Goal: Use online tool/utility: Utilize a website feature to perform a specific function

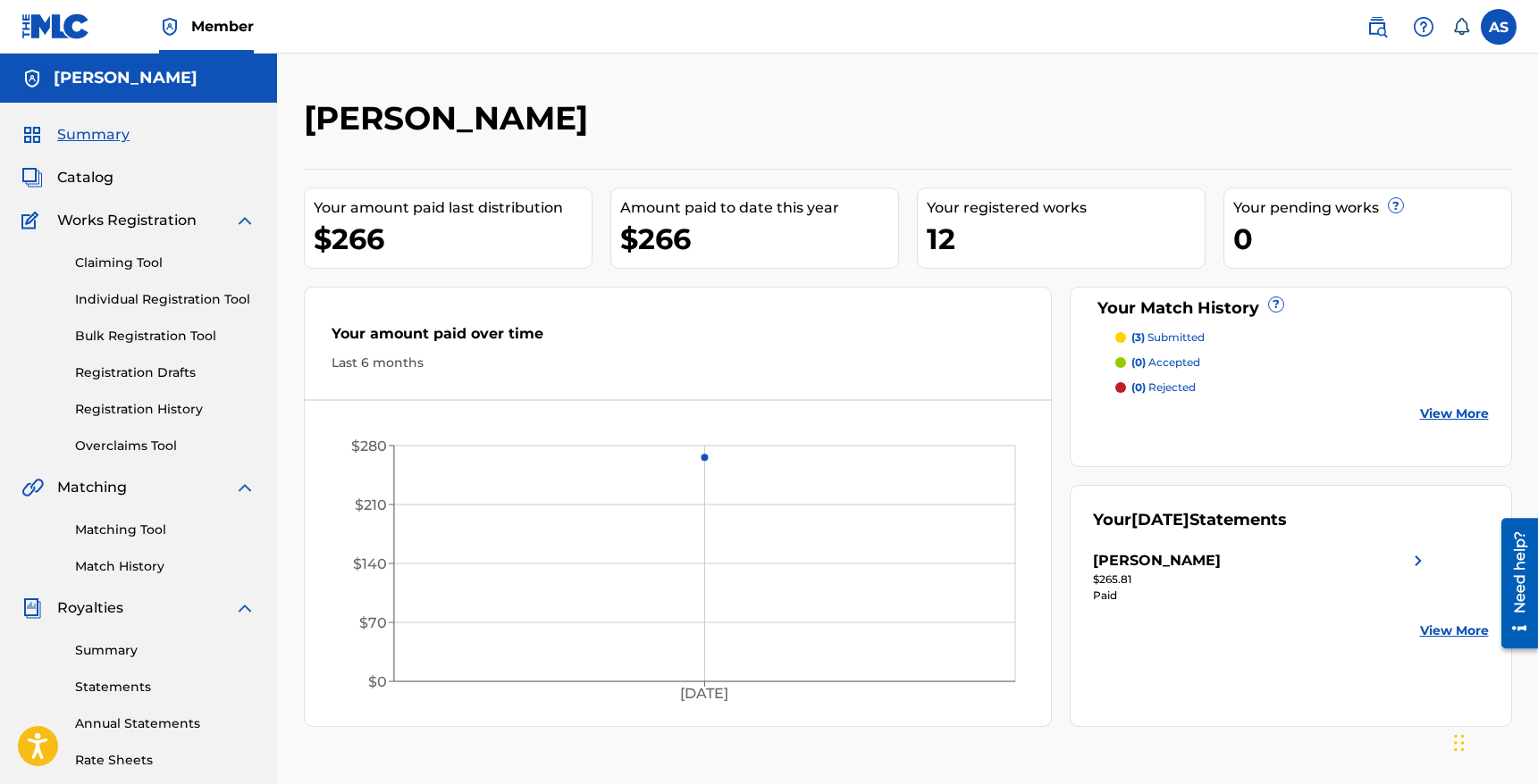
click at [118, 542] on div "Matching Tool Match History" at bounding box center [138, 537] width 234 height 77
click at [117, 535] on link "Matching Tool" at bounding box center [165, 530] width 181 height 18
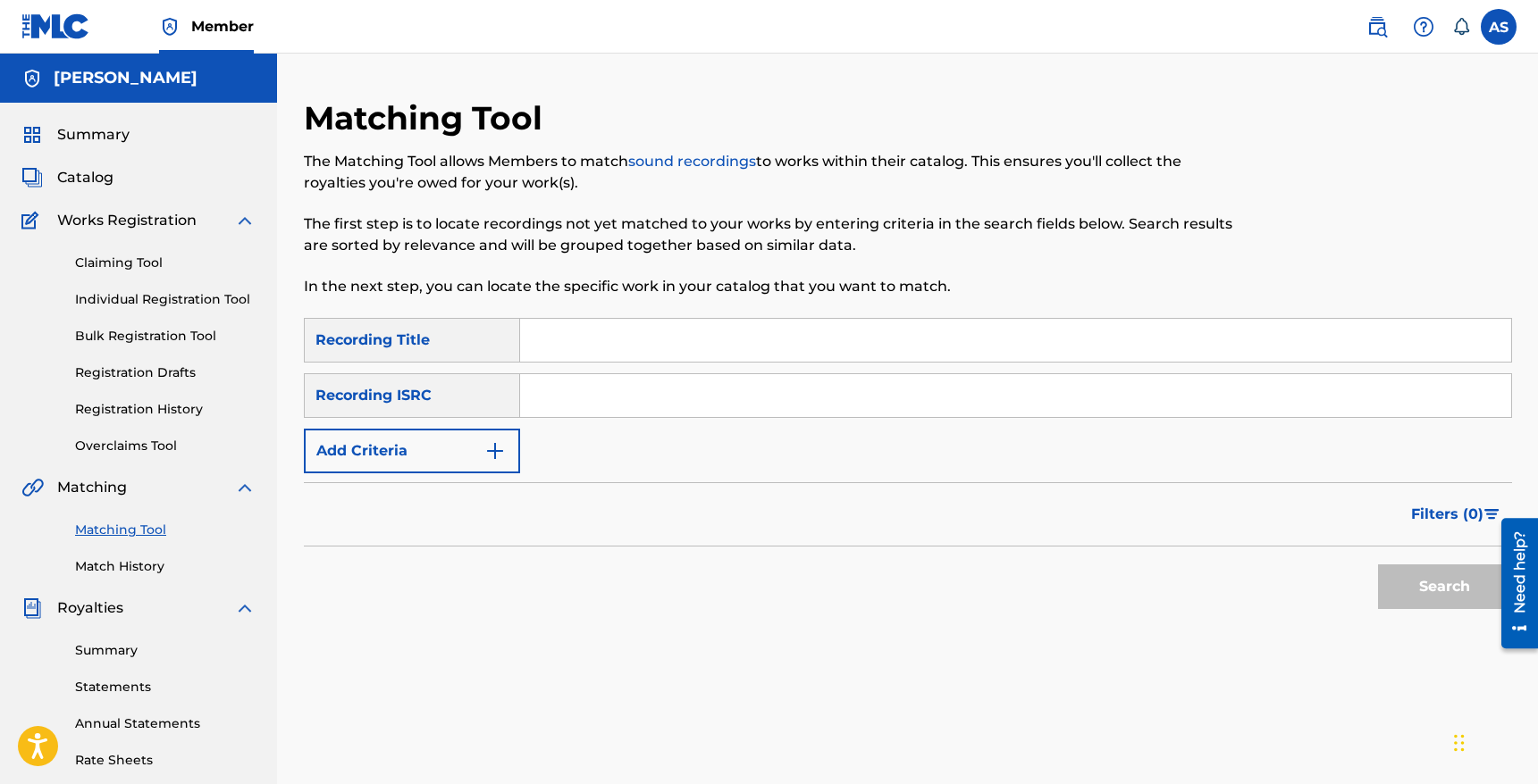
click at [445, 453] on button "Add Criteria" at bounding box center [412, 451] width 217 height 44
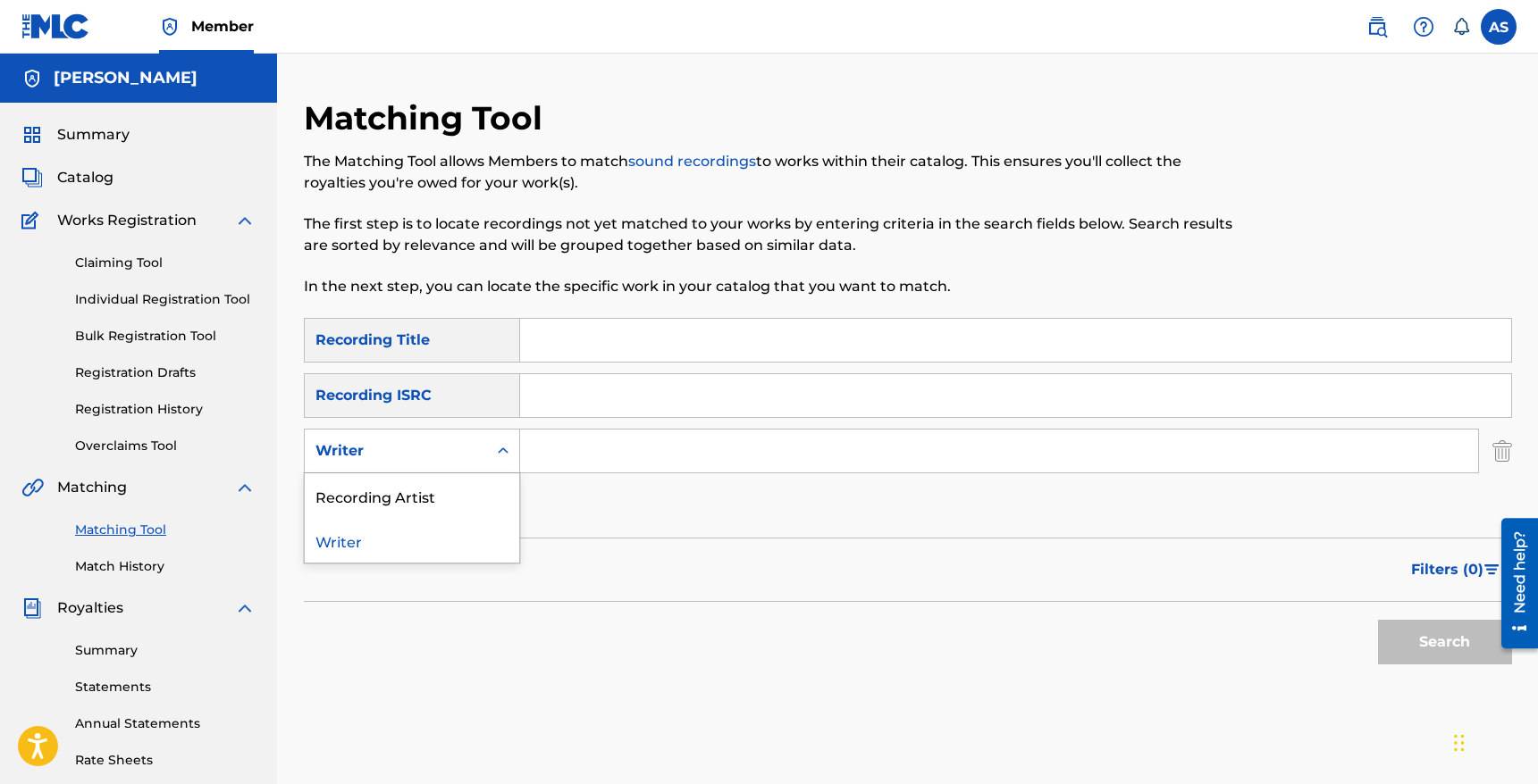
click at [398, 451] on div "Writer" at bounding box center [395, 451] width 161 height 21
click at [378, 513] on div "Recording Artist" at bounding box center [412, 496] width 215 height 44
click at [670, 441] on input "Search Form" at bounding box center [999, 451] width 958 height 43
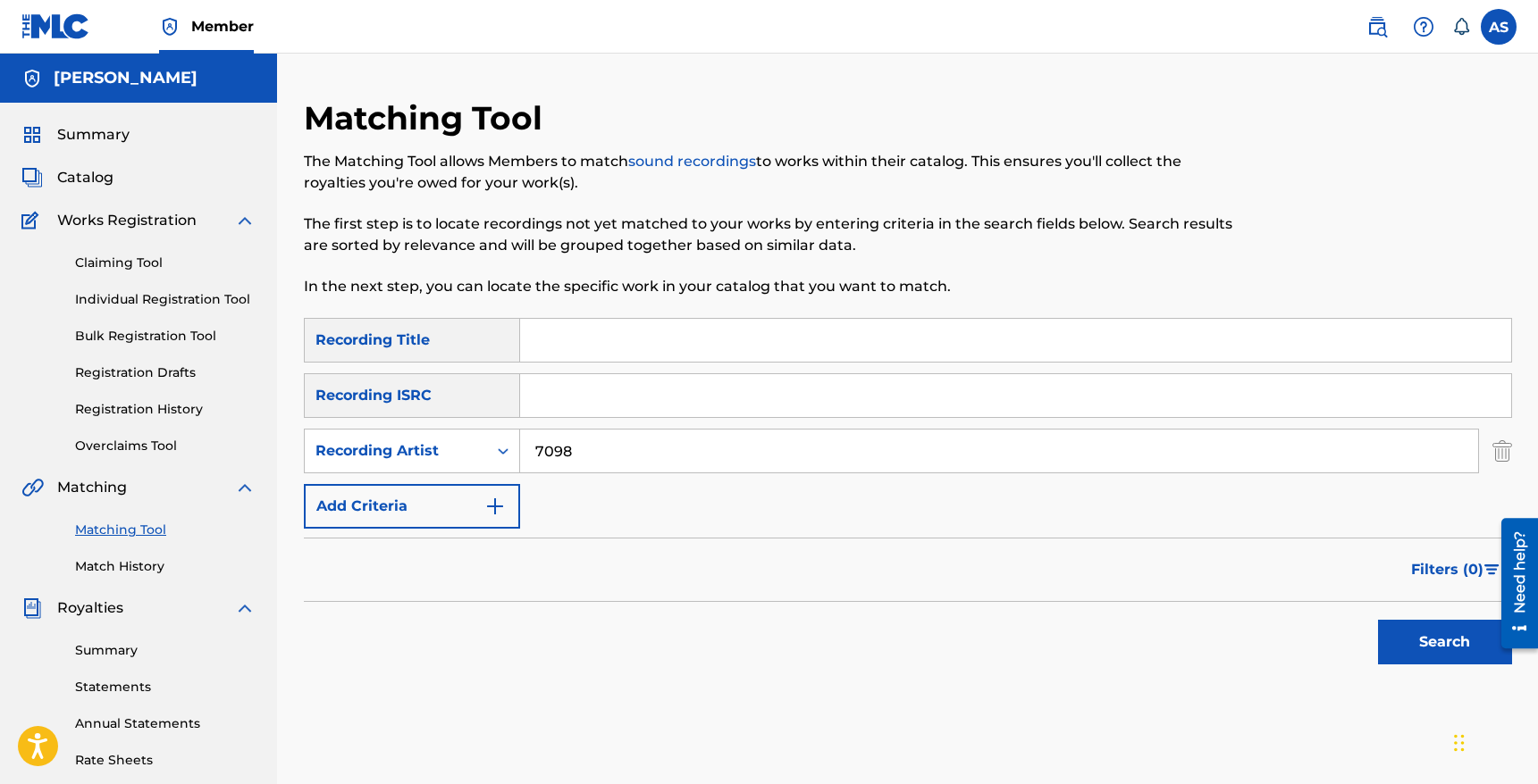
type input "7098"
click at [1378, 620] on button "Search" at bounding box center [1444, 642] width 134 height 44
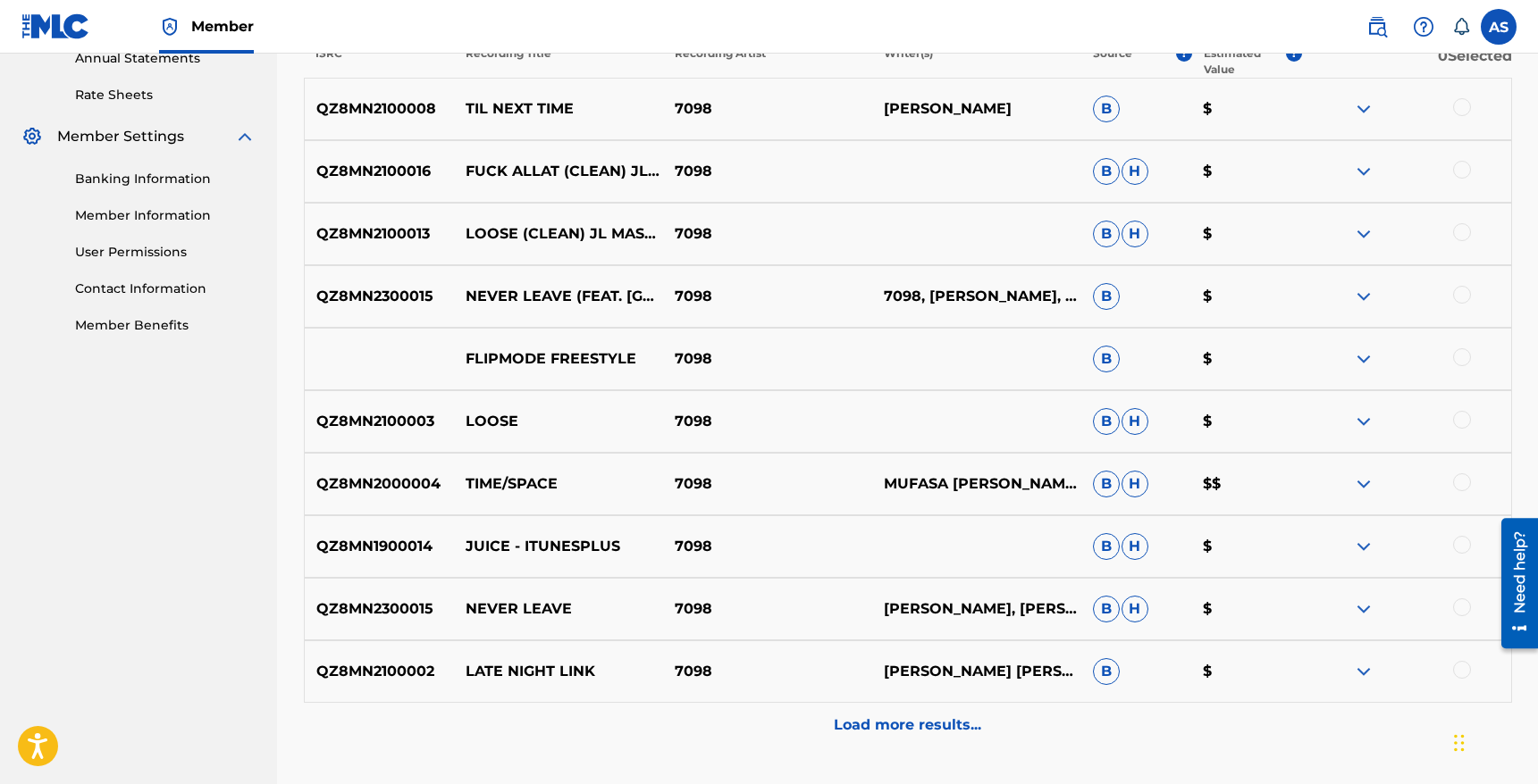
scroll to position [666, 0]
click at [929, 726] on p "Load more results..." at bounding box center [908, 724] width 147 height 21
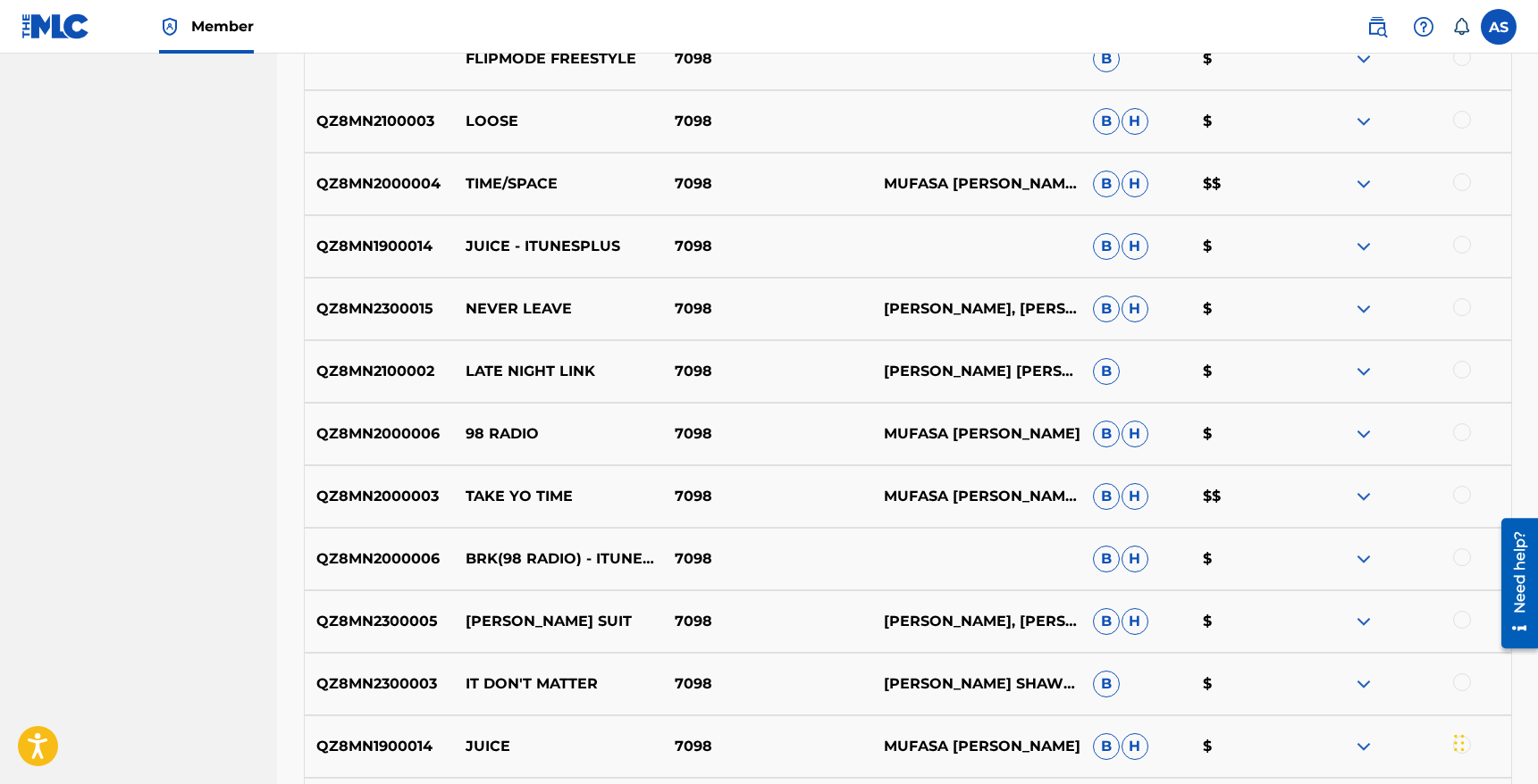
scroll to position [1430, 0]
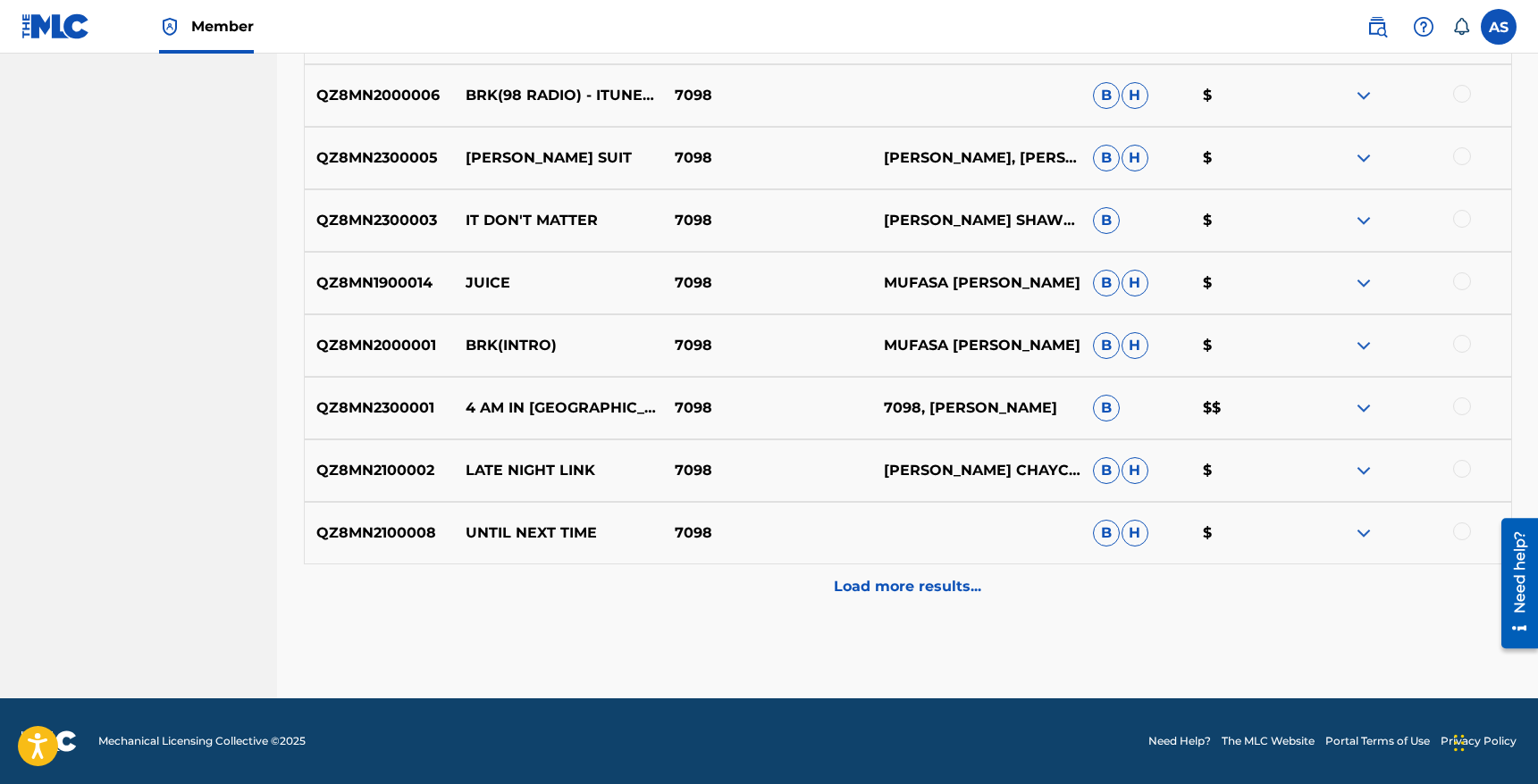
click at [910, 605] on div "Load more results..." at bounding box center [908, 587] width 1208 height 44
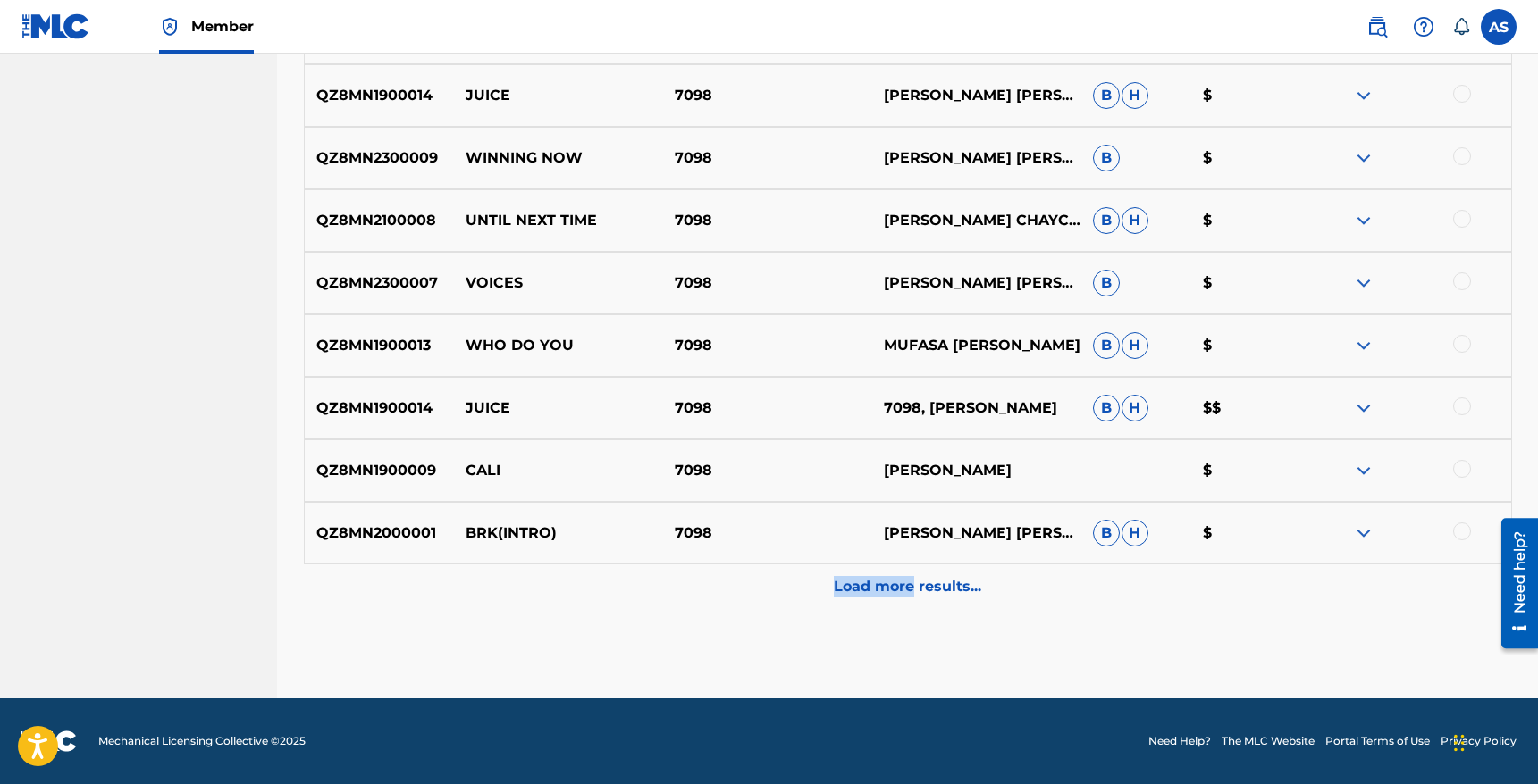
click at [916, 576] on p "Load more results..." at bounding box center [908, 586] width 147 height 21
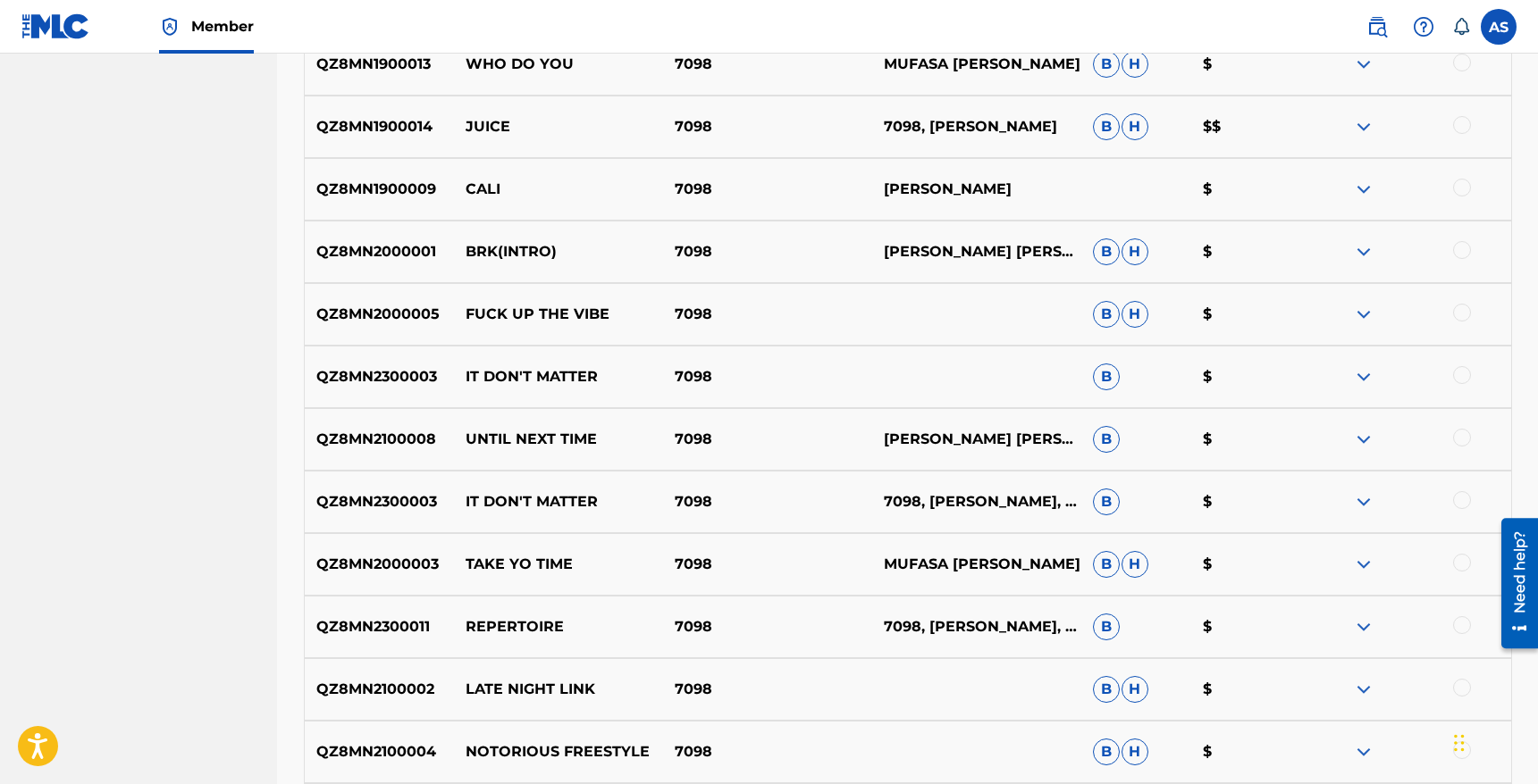
scroll to position [2680, 0]
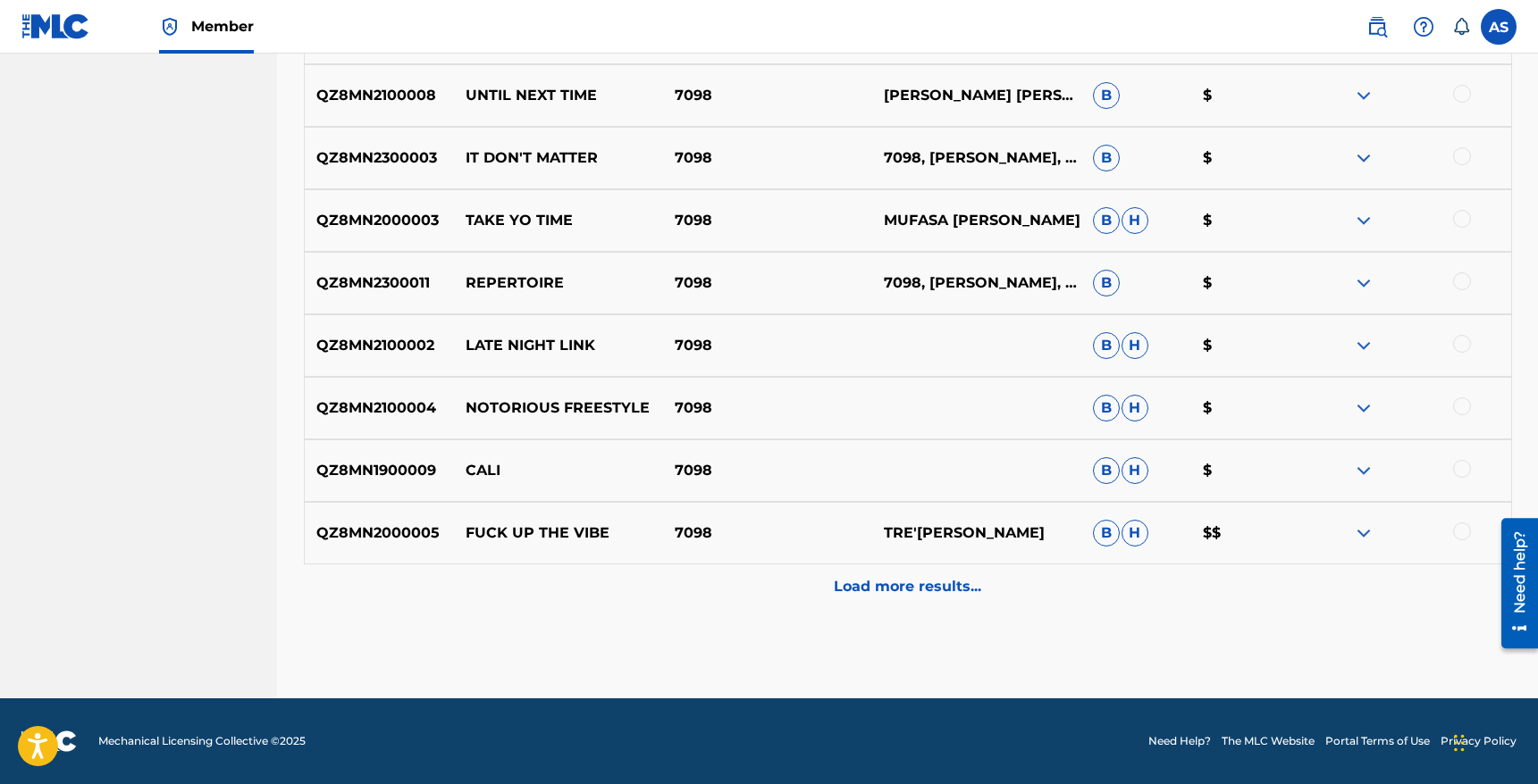
click at [890, 592] on p "Load more results..." at bounding box center [908, 586] width 147 height 21
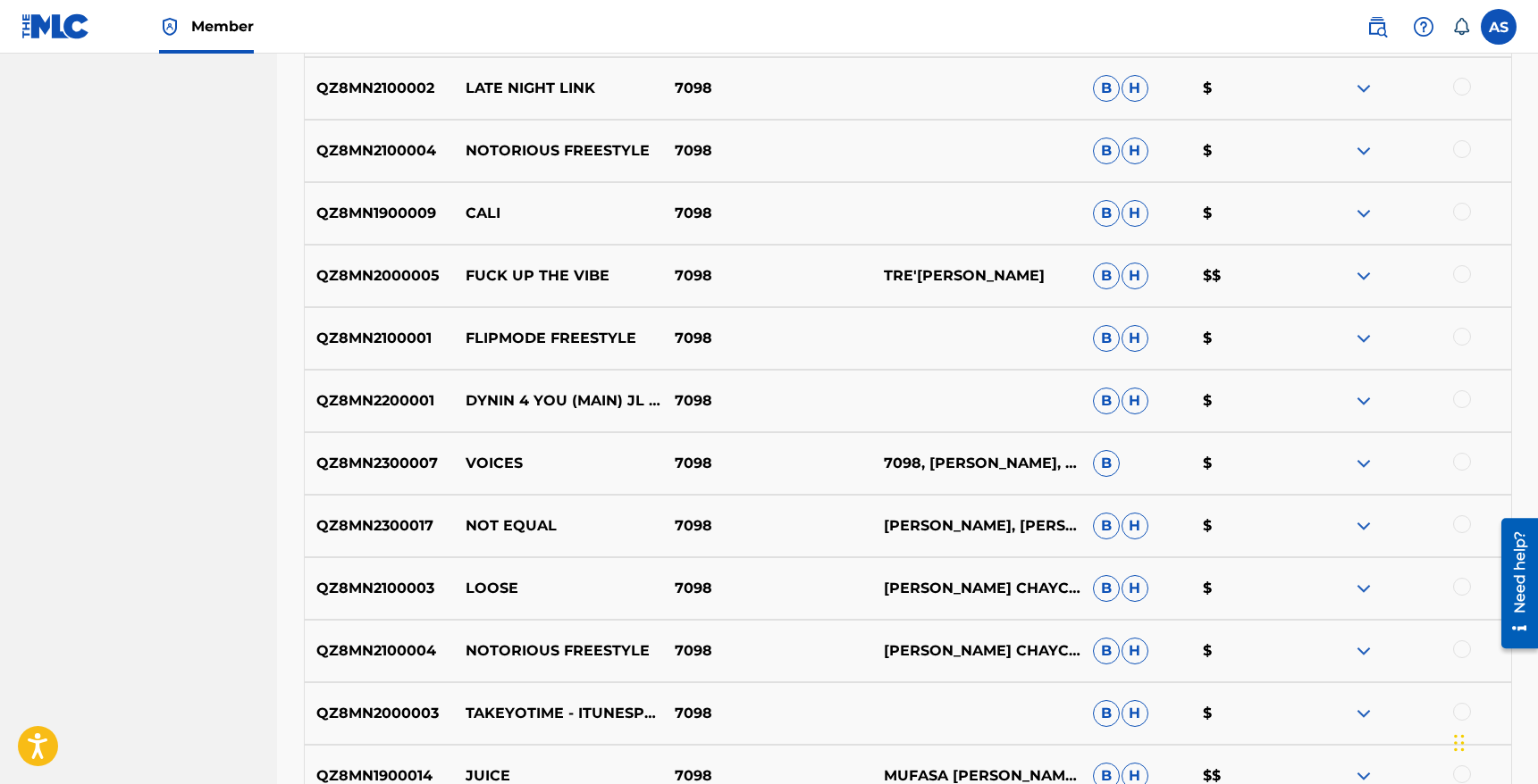
scroll to position [3160, 0]
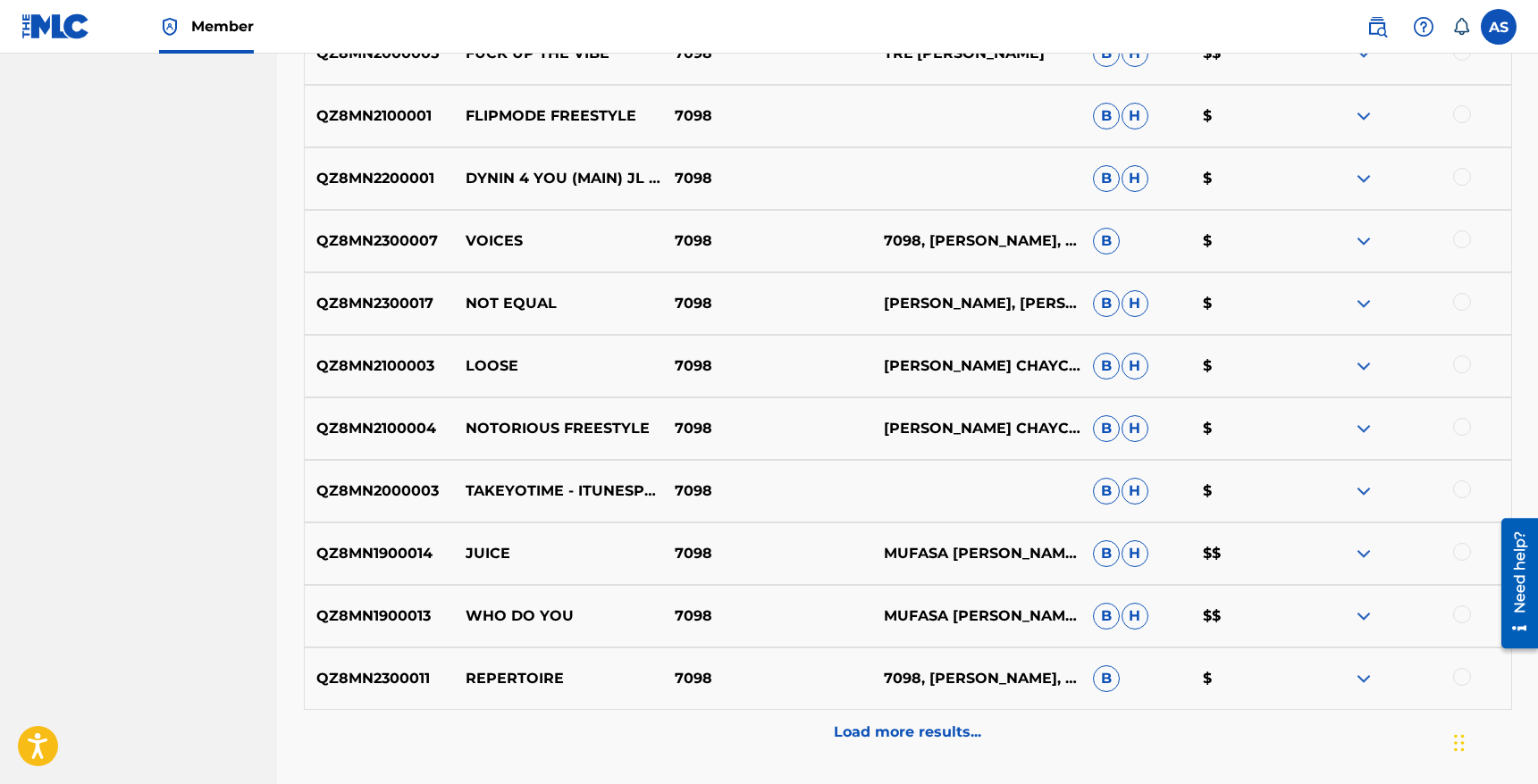
click at [852, 728] on p "Load more results..." at bounding box center [908, 732] width 147 height 21
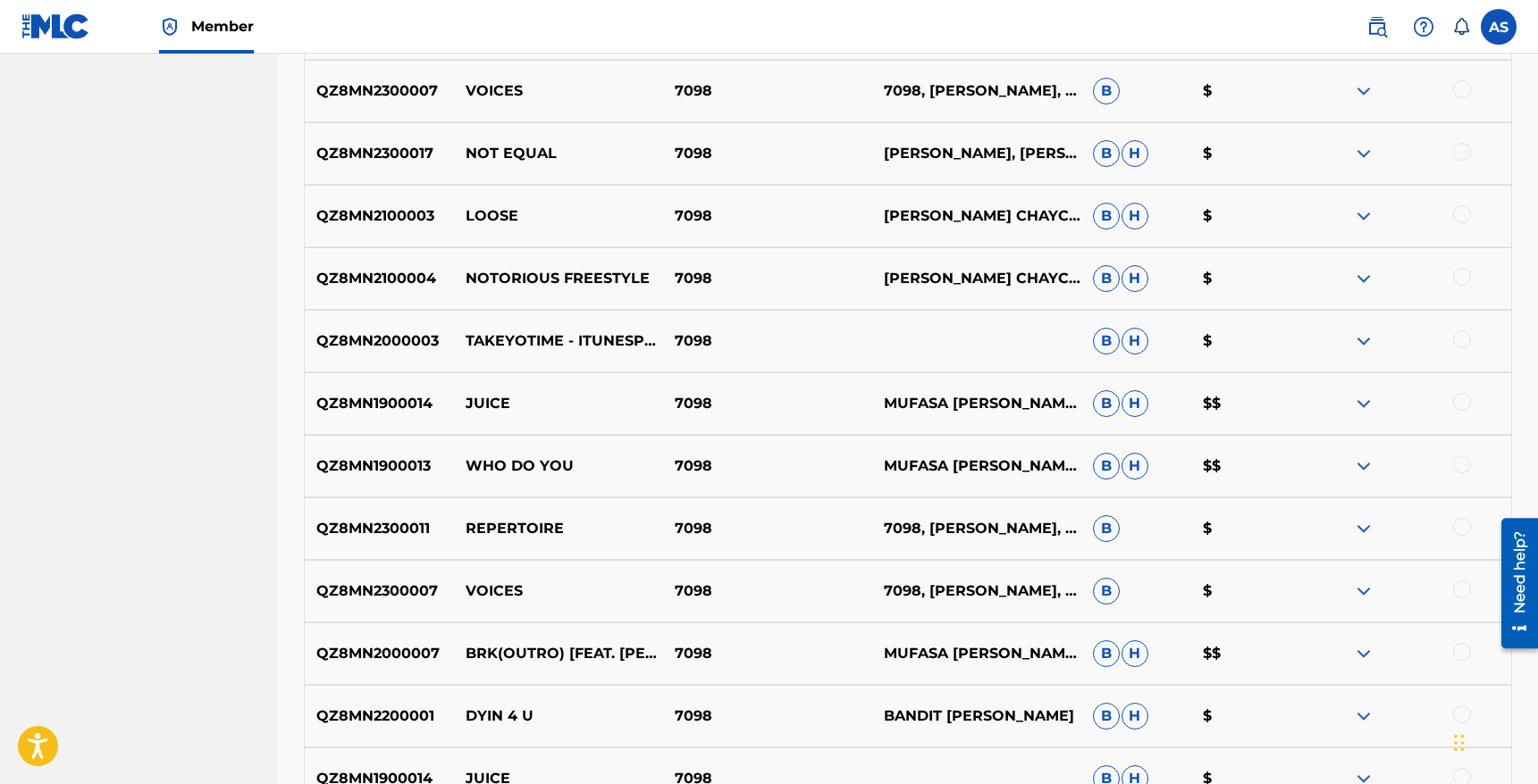
scroll to position [3931, 0]
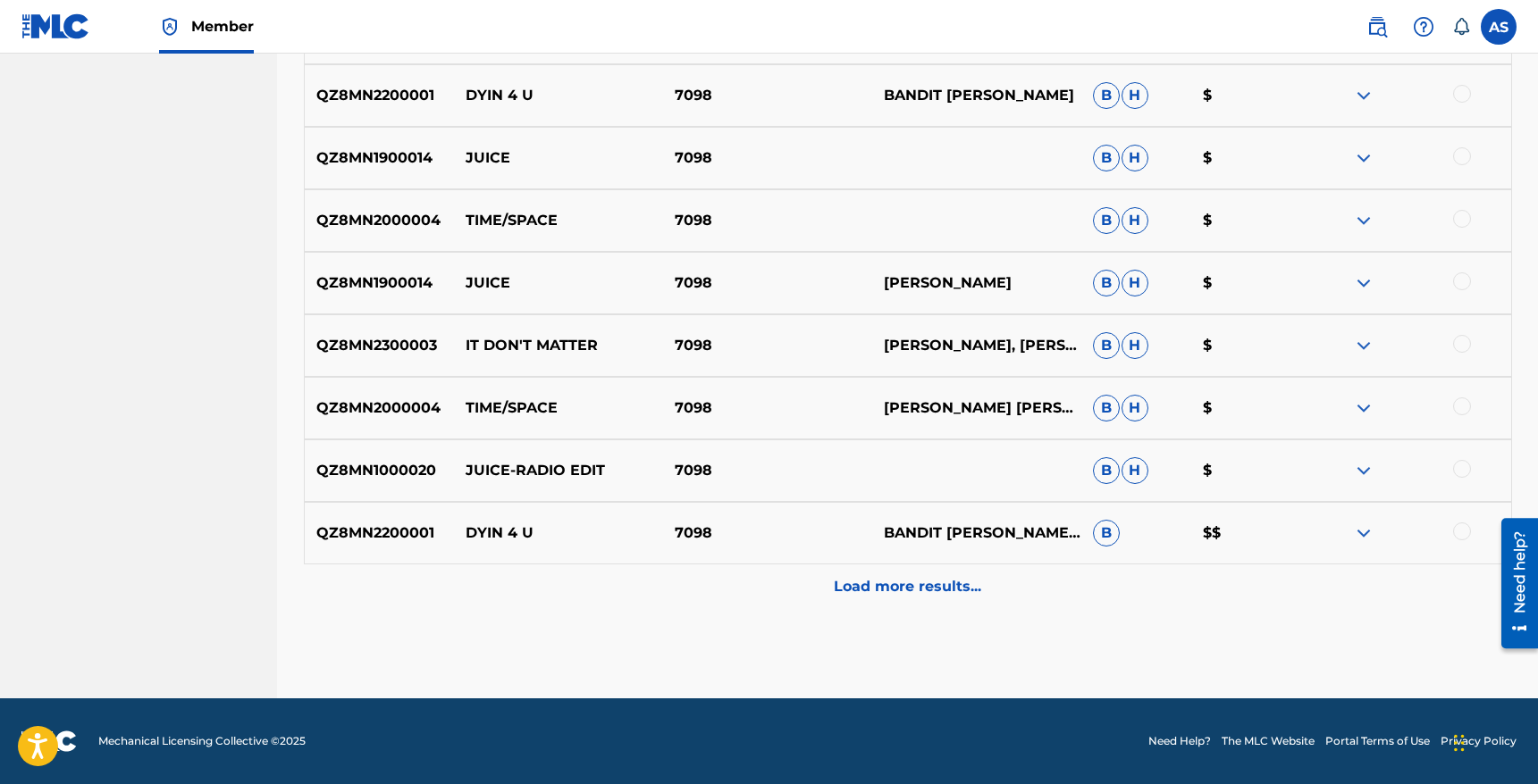
click at [839, 579] on p "Load more results..." at bounding box center [908, 586] width 147 height 21
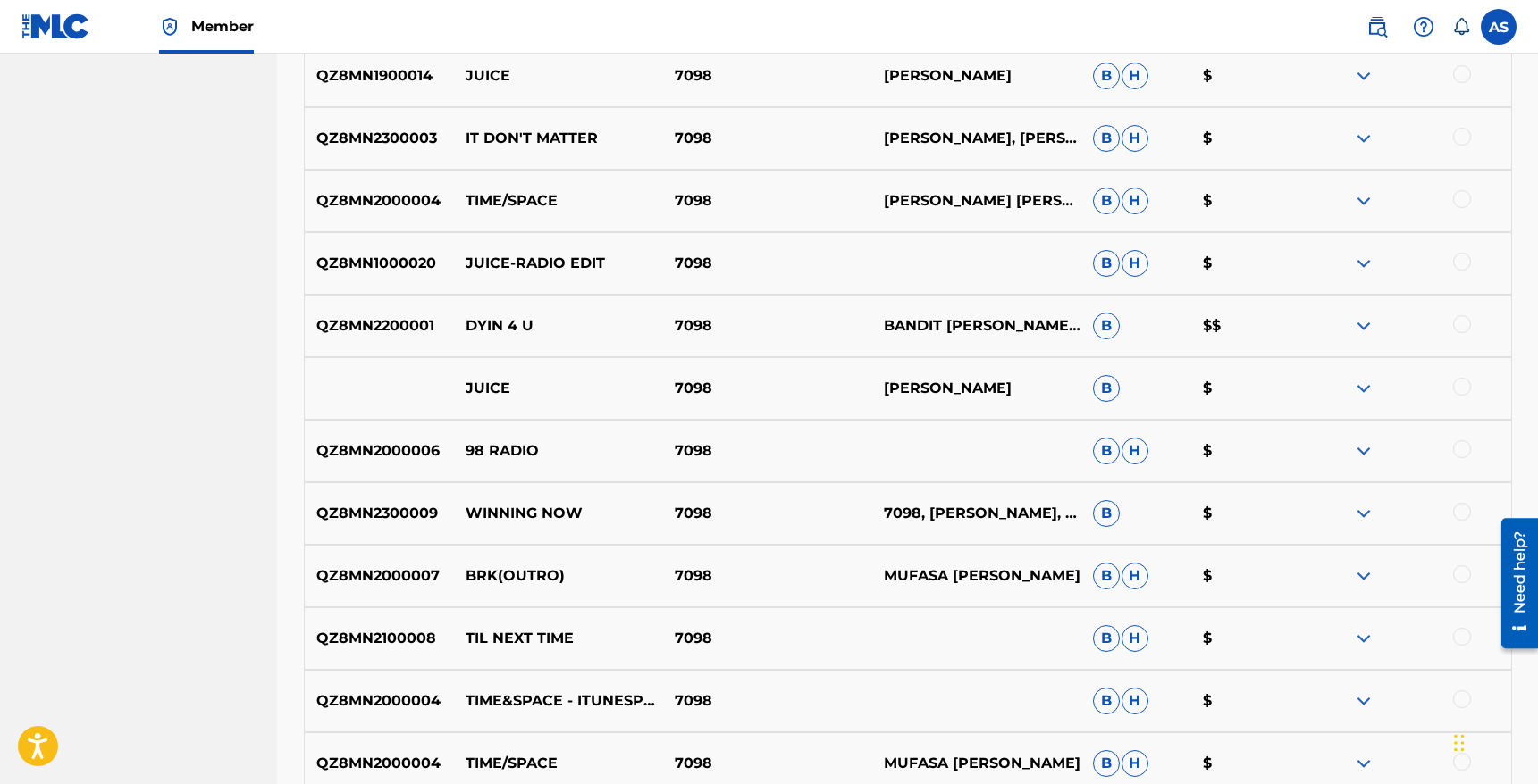
scroll to position [4557, 0]
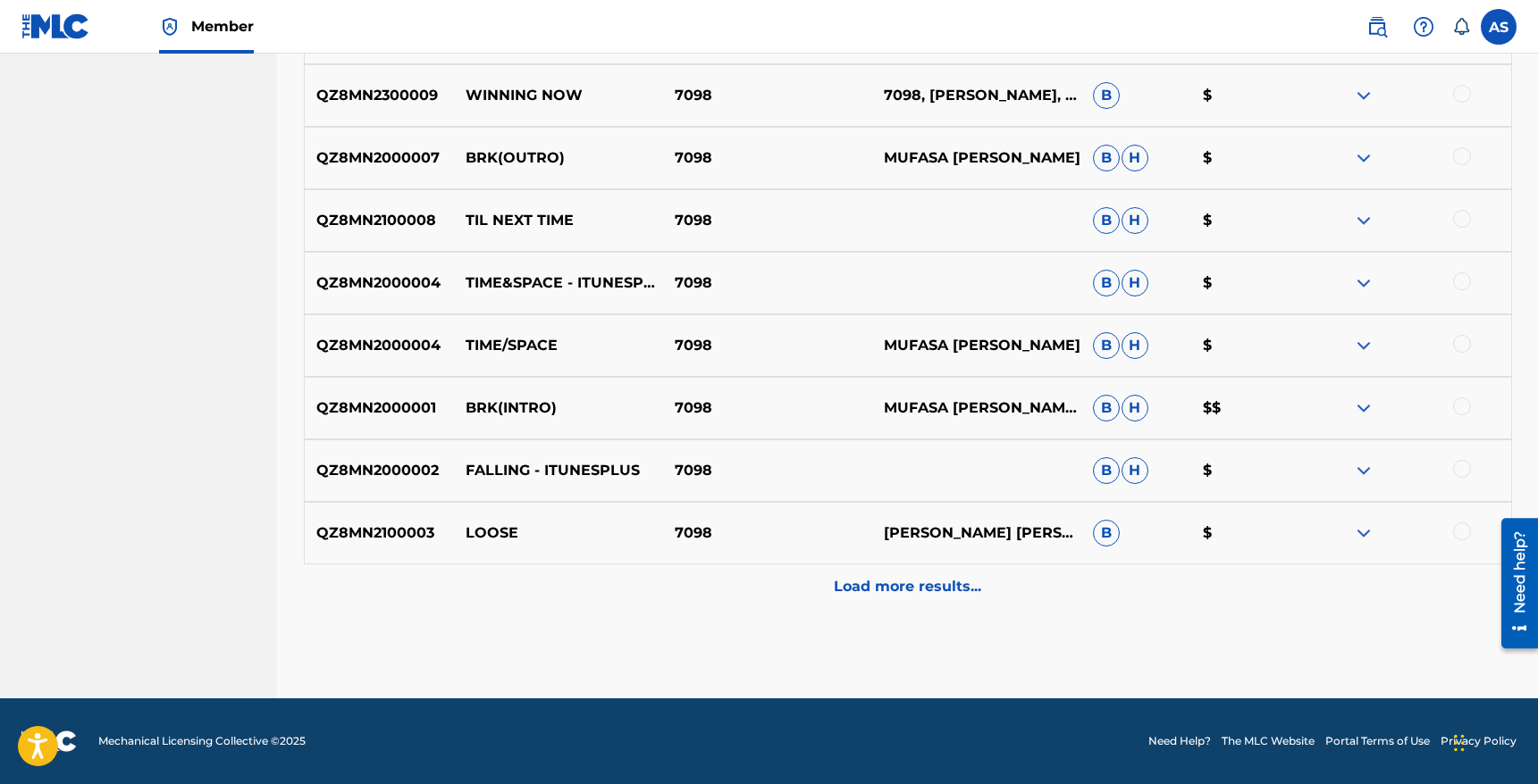
click at [870, 594] on p "Load more results..." at bounding box center [908, 586] width 147 height 21
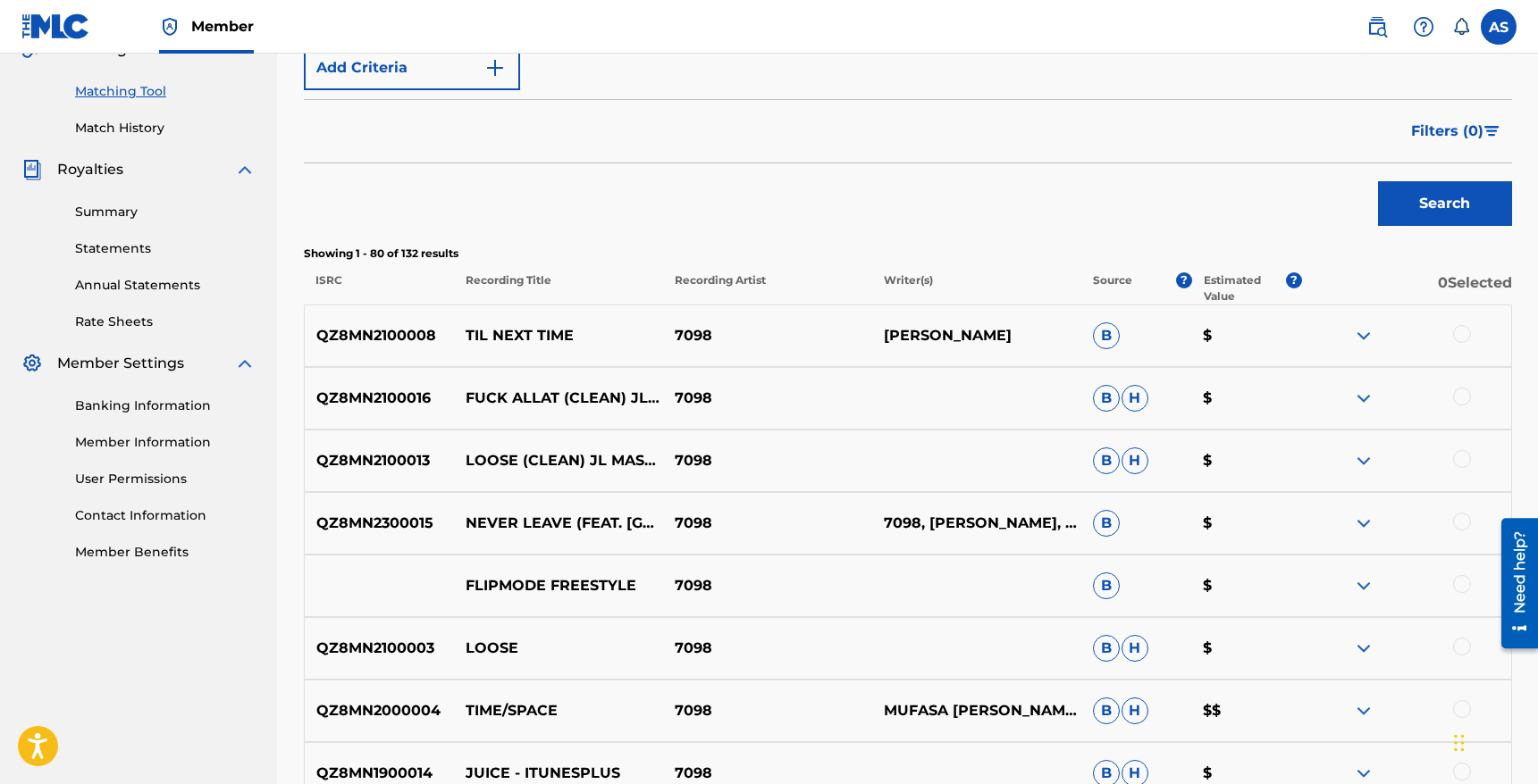
scroll to position [0, 0]
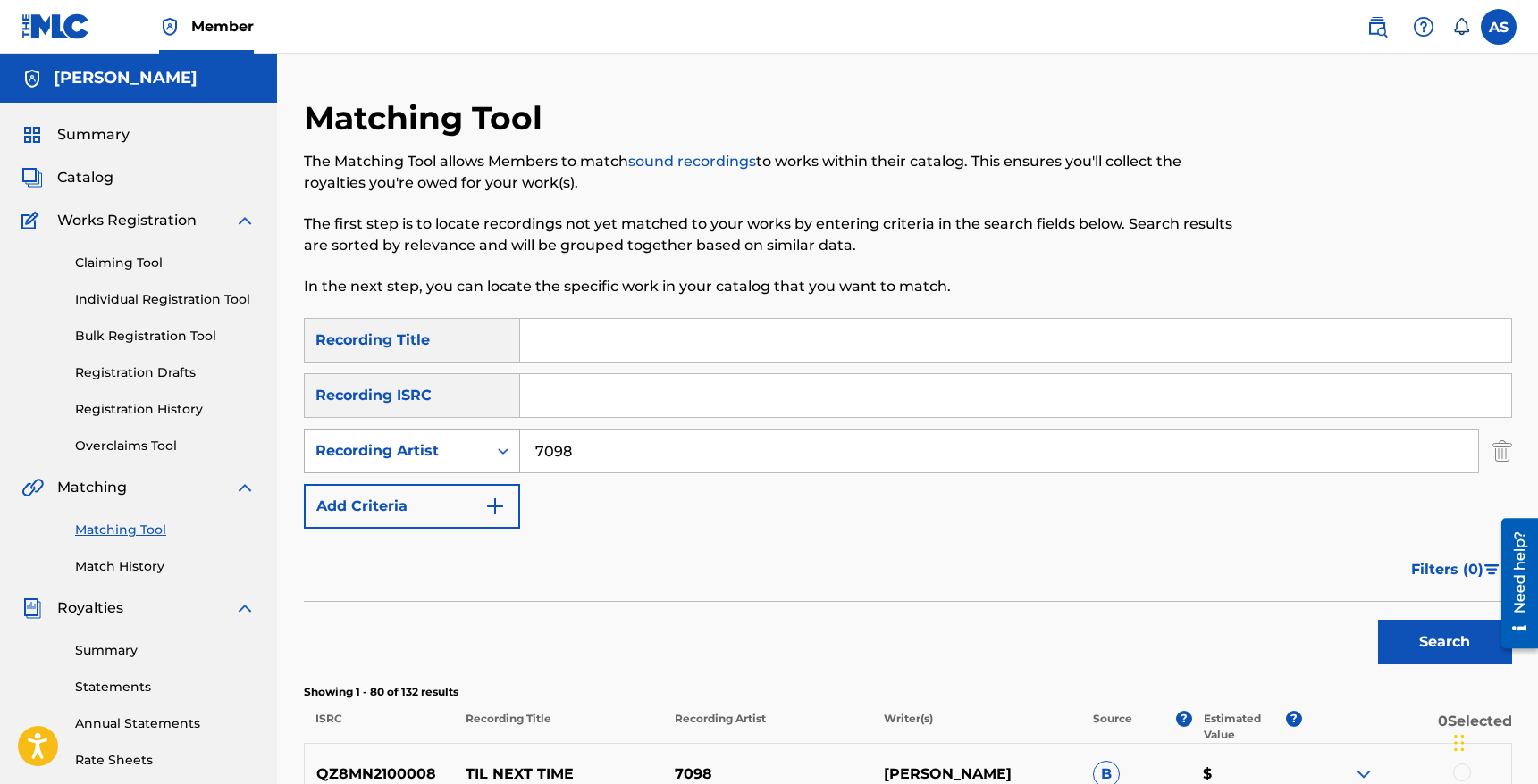
drag, startPoint x: 574, startPoint y: 451, endPoint x: 423, endPoint y: 451, distance: 151.0
click at [423, 451] on div "SearchWithCriteria25087097-eb9c-4716-a048-4683bc99e170 Recording Artist 7098" at bounding box center [908, 451] width 1208 height 44
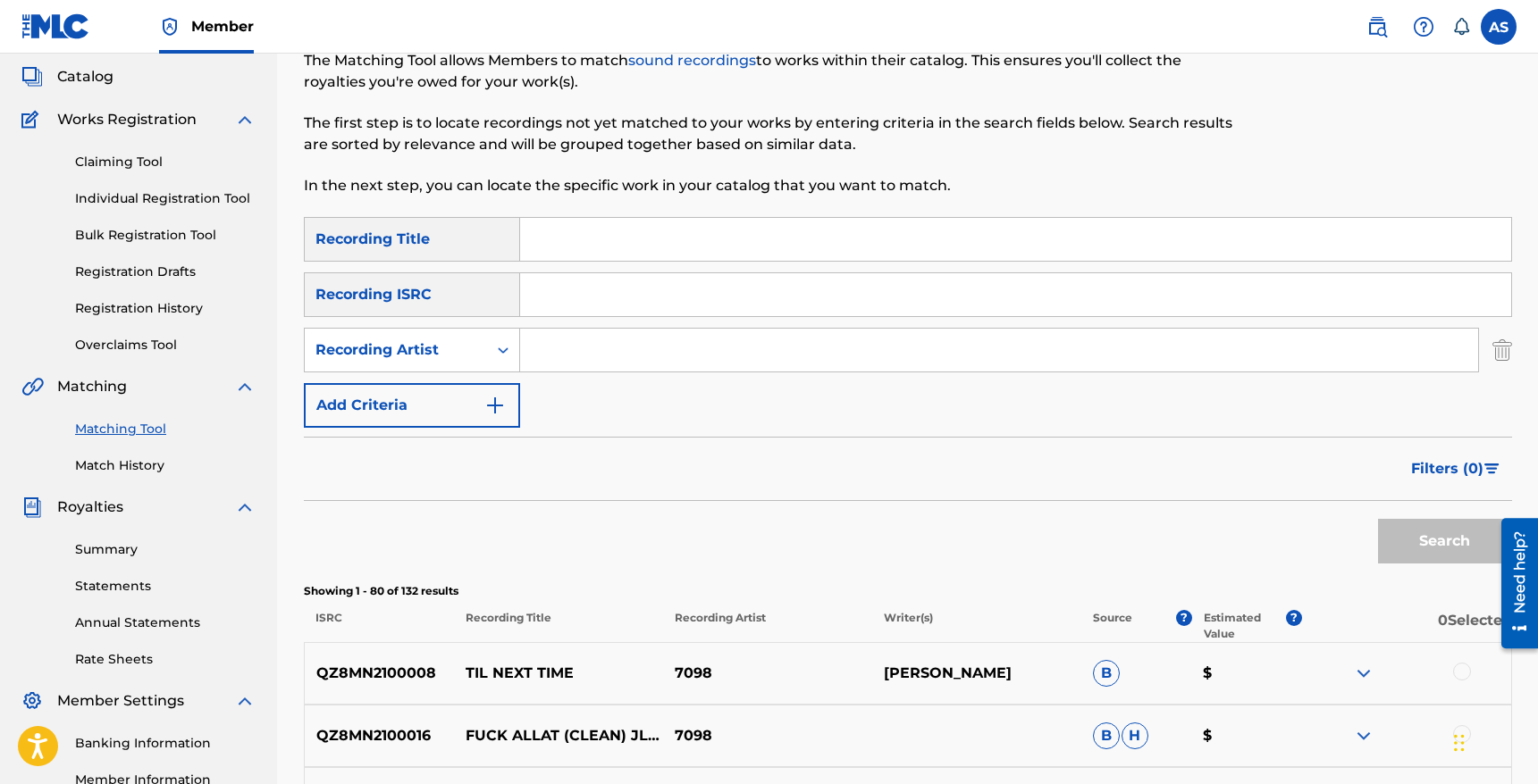
scroll to position [105, 0]
